Goal: Task Accomplishment & Management: Manage account settings

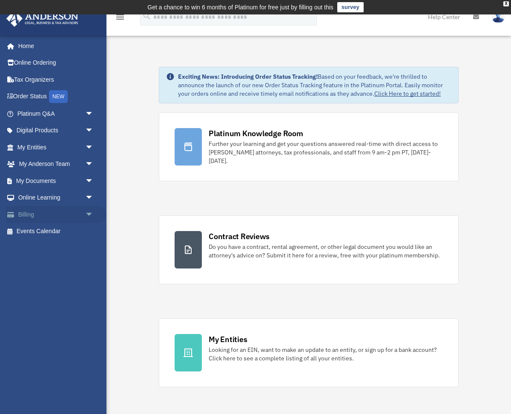
click at [26, 213] on link "Billing arrow_drop_down" at bounding box center [56, 214] width 100 height 17
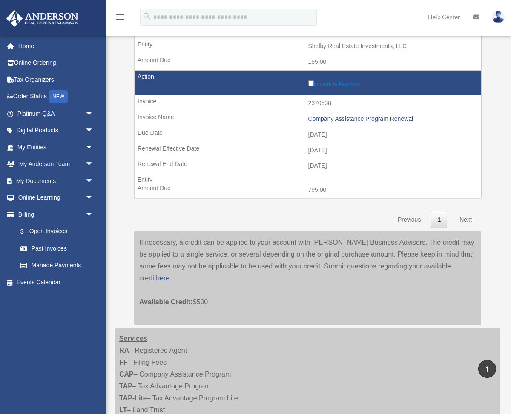
scroll to position [366, 0]
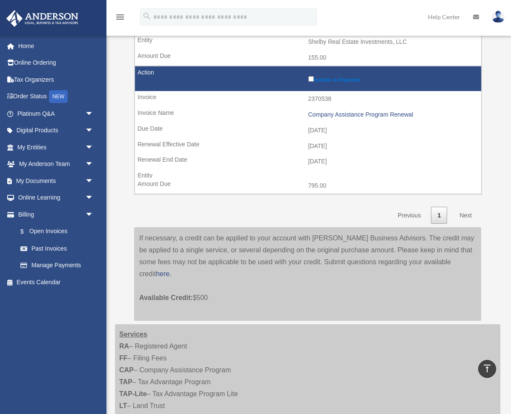
click at [464, 213] on link "Next" at bounding box center [465, 215] width 25 height 17
click at [405, 214] on link "Previous" at bounding box center [409, 215] width 36 height 17
click at [50, 247] on link "Past Invoices" at bounding box center [59, 248] width 94 height 17
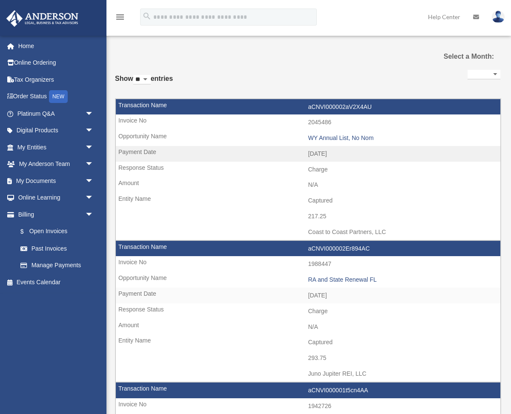
select select
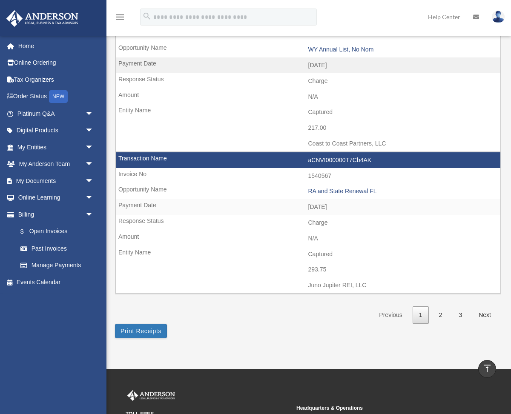
scroll to position [1209, 0]
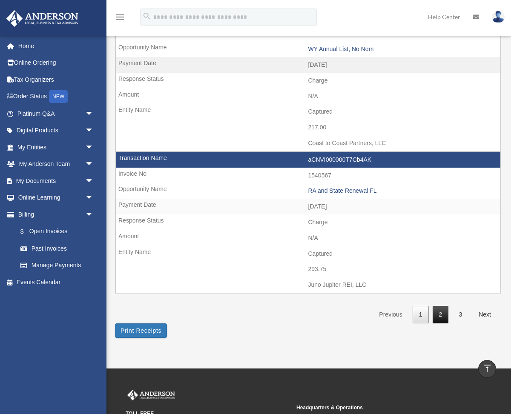
click at [438, 312] on link "2" at bounding box center [440, 314] width 16 height 17
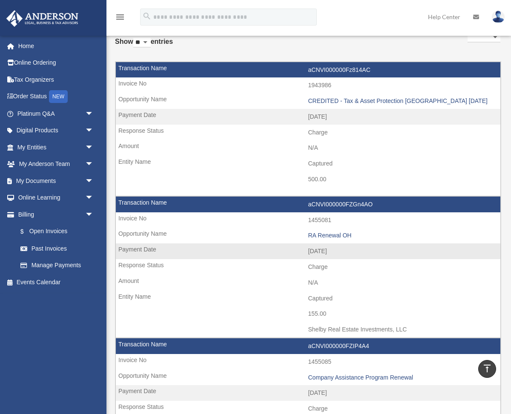
scroll to position [50, 0]
